Goal: Transaction & Acquisition: Purchase product/service

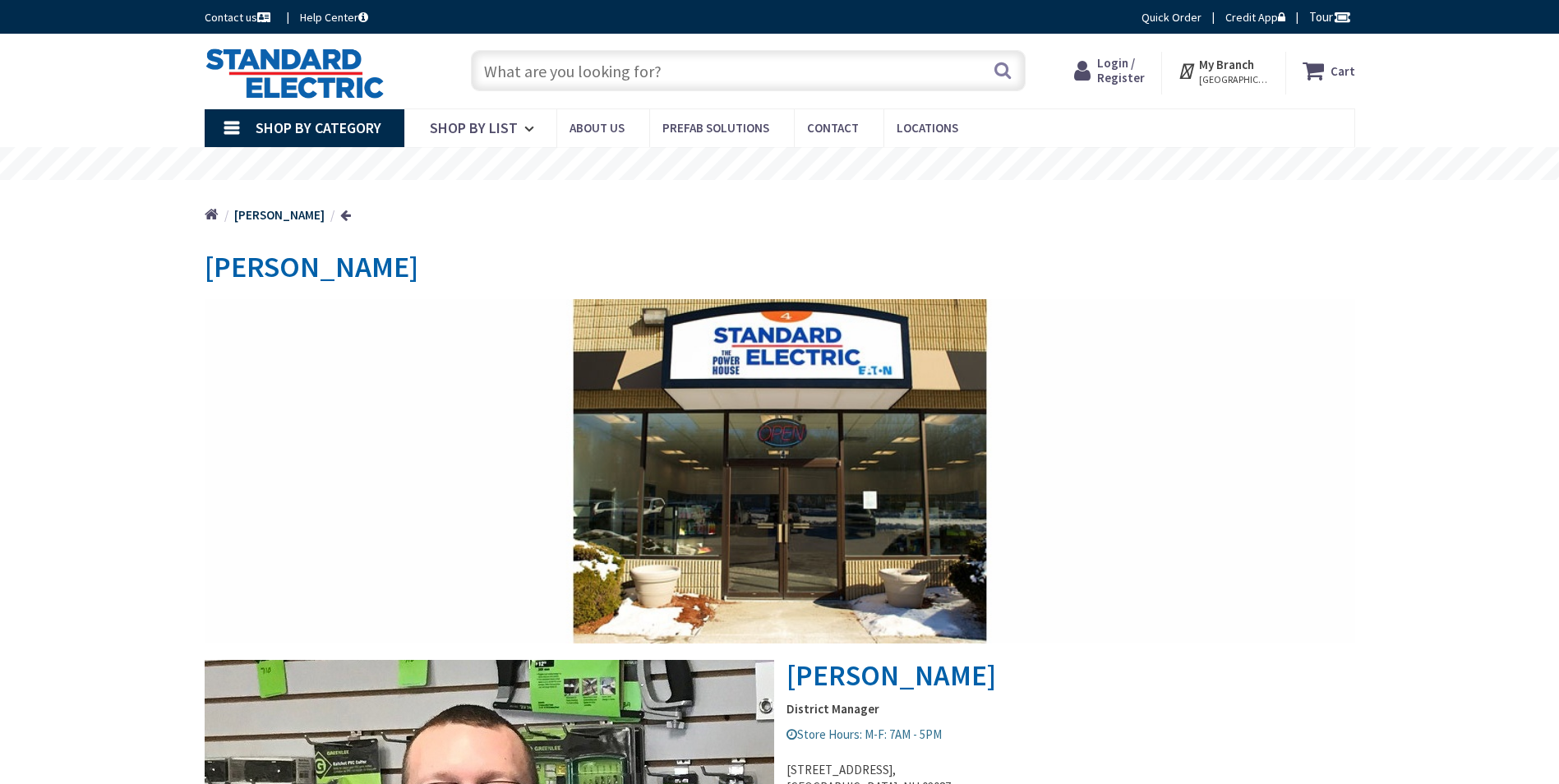
type input "Quarterline Rd, Muskegon, MI 49442, [GEOGRAPHIC_DATA]"
click at [596, 78] on input "text" at bounding box center [749, 70] width 555 height 41
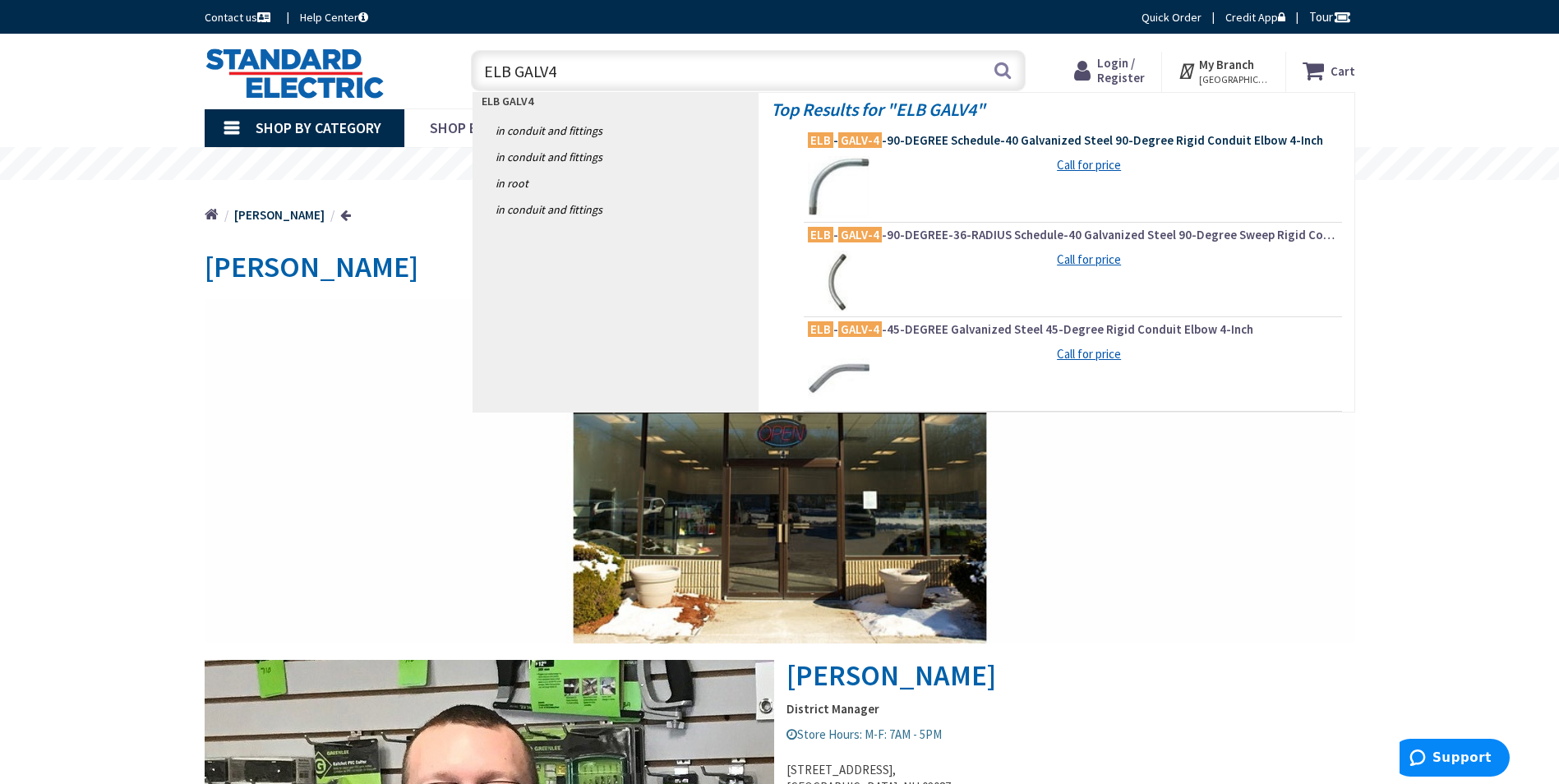
type input "ELB GALV4"
click at [1027, 141] on span "ELB - GALV-4 -90-DEGREE Schedule-40 Galvanized Steel 90-Degree Rigid Conduit El…" at bounding box center [1073, 140] width 530 height 17
